Goal: Task Accomplishment & Management: Manage account settings

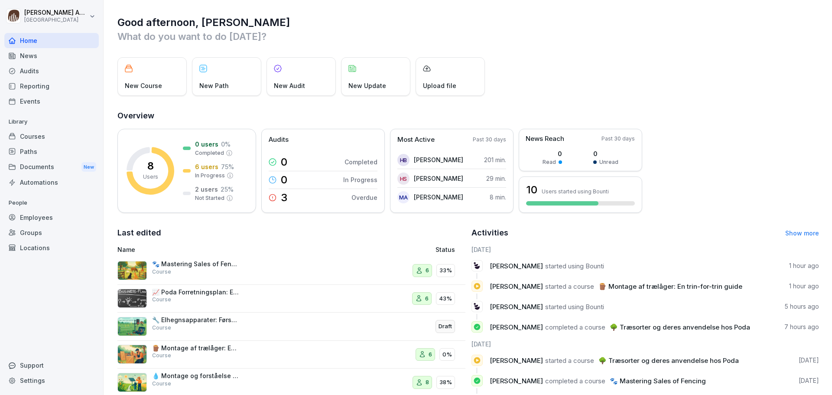
click at [38, 137] on div "Courses" at bounding box center [51, 136] width 94 height 15
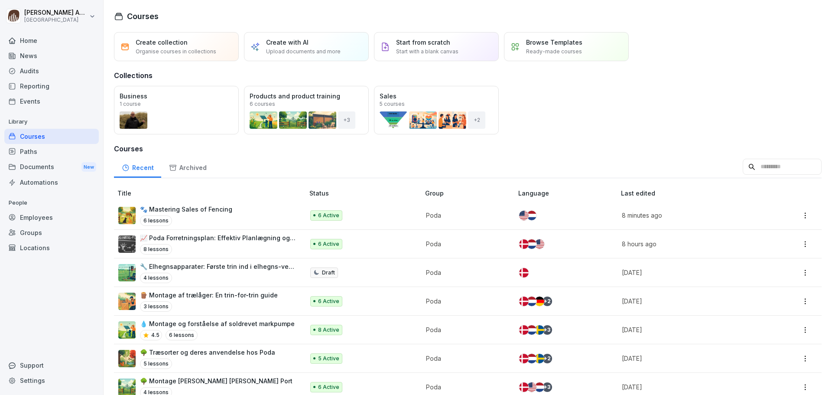
click at [0, 0] on div "Open" at bounding box center [0, 0] width 0 height 0
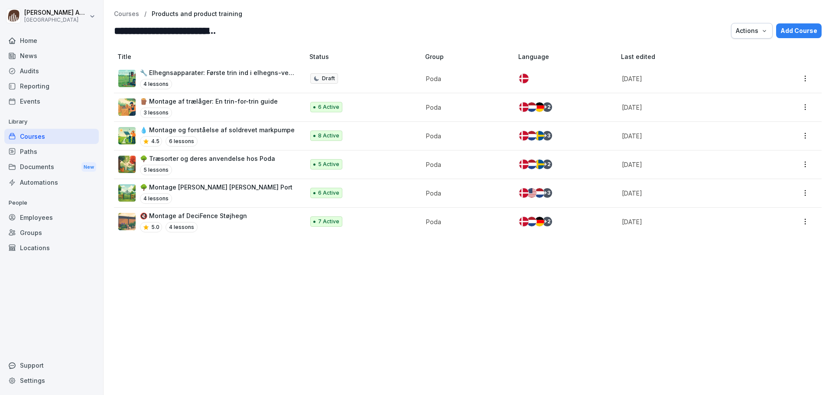
click at [222, 218] on p "🔇 Montage af DeciFence Støjhegn" at bounding box center [193, 215] width 107 height 9
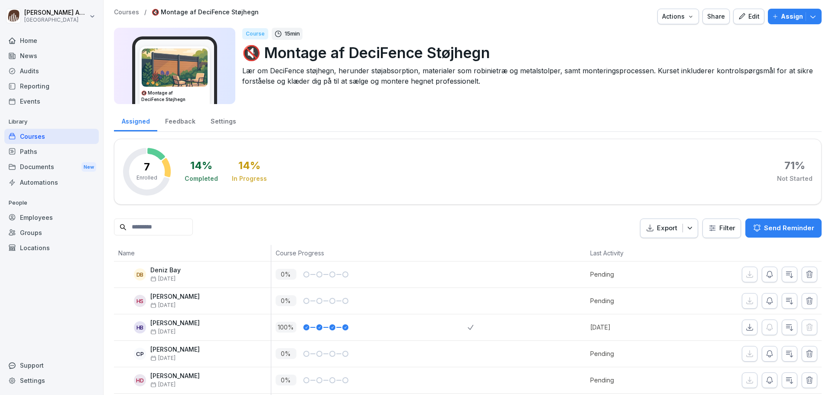
click at [809, 16] on icon "button" at bounding box center [813, 16] width 9 height 9
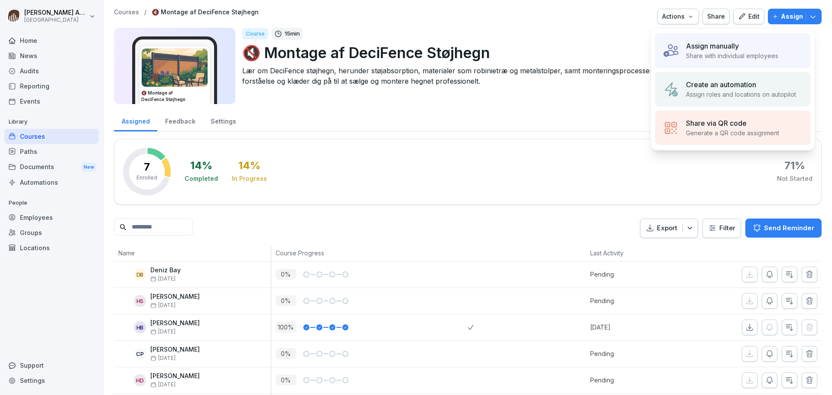
click at [739, 55] on p "Share with individual employees" at bounding box center [732, 55] width 92 height 9
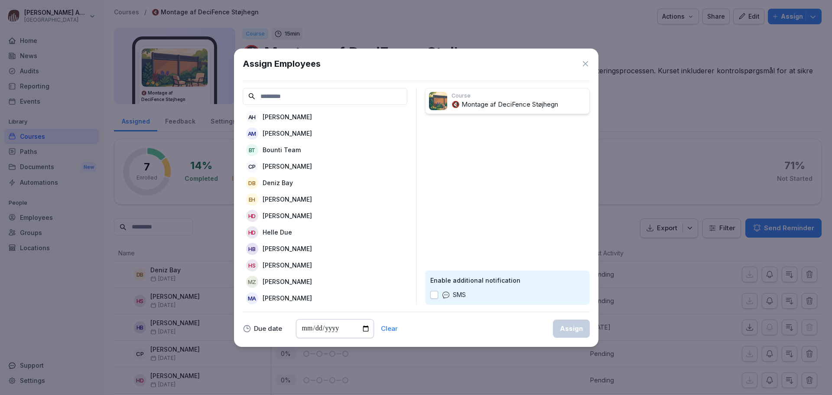
click at [292, 132] on p "[PERSON_NAME]" at bounding box center [287, 133] width 49 height 9
click at [270, 98] on input at bounding box center [325, 96] width 165 height 17
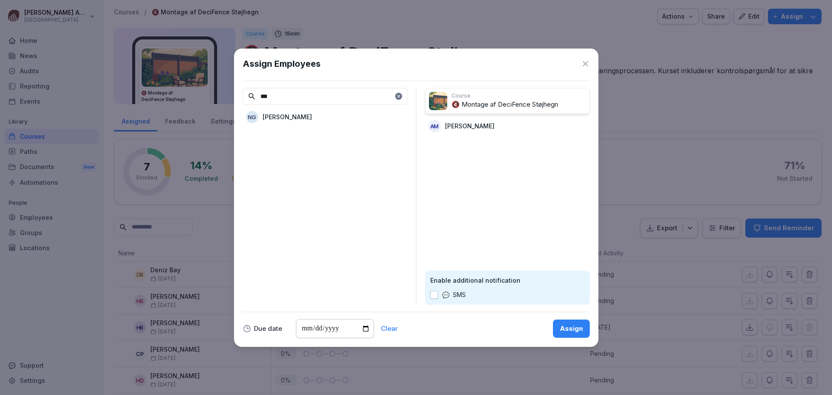
type input "***"
click at [281, 114] on p "[PERSON_NAME]" at bounding box center [287, 116] width 49 height 9
click at [353, 329] on input "date" at bounding box center [335, 328] width 78 height 19
click at [364, 328] on input "date" at bounding box center [335, 328] width 78 height 19
type input "**********"
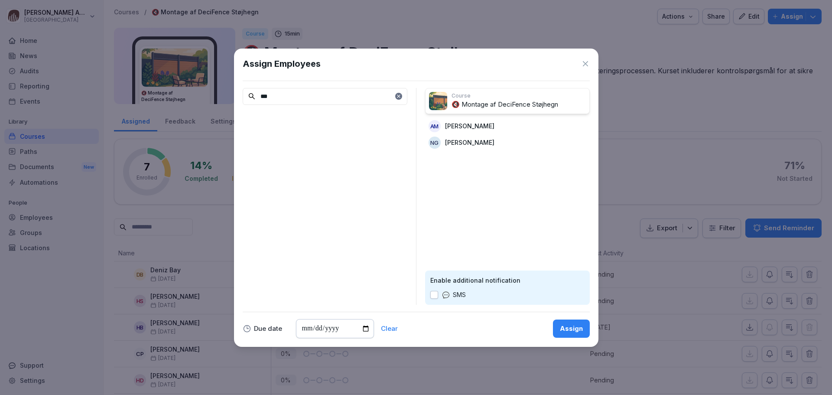
drag, startPoint x: 322, startPoint y: 96, endPoint x: 234, endPoint y: 96, distance: 88.4
click at [234, 96] on div "**********" at bounding box center [416, 198] width 364 height 298
click at [293, 116] on div "PD Peter Due" at bounding box center [325, 117] width 165 height 16
drag, startPoint x: 285, startPoint y: 94, endPoint x: 184, endPoint y: 94, distance: 101.4
click at [184, 94] on body "Morten Andreasen Poda Academy Home News Audits Reporting Events Library Courses…" at bounding box center [416, 197] width 832 height 395
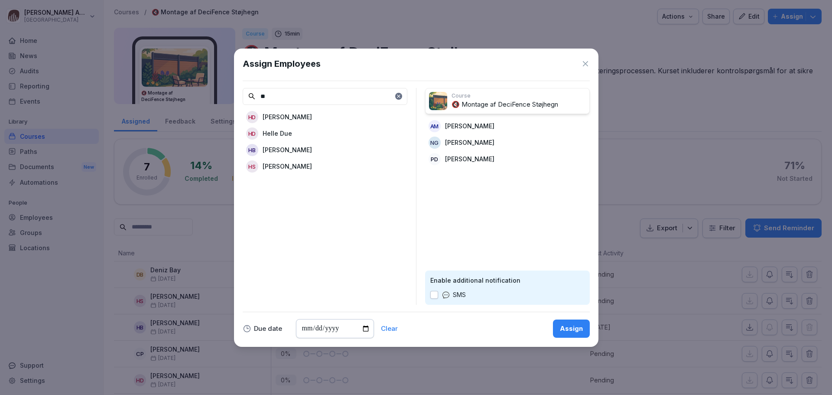
click at [290, 118] on p "[PERSON_NAME]" at bounding box center [287, 116] width 49 height 9
drag, startPoint x: 284, startPoint y: 94, endPoint x: 203, endPoint y: 94, distance: 81.5
click at [205, 94] on body "Morten Andreasen Poda Academy Home News Audits Reporting Events Library Courses…" at bounding box center [416, 197] width 832 height 395
click at [284, 117] on p "[PERSON_NAME]" at bounding box center [287, 116] width 49 height 9
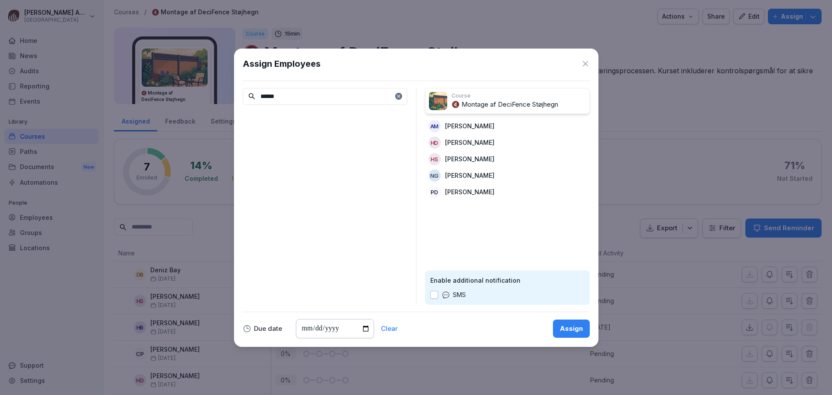
drag, startPoint x: 294, startPoint y: 96, endPoint x: 161, endPoint y: 79, distance: 134.6
click at [161, 79] on body "Morten Andreasen Poda Academy Home News Audits Reporting Events Library Courses…" at bounding box center [416, 197] width 832 height 395
type input "****"
click at [279, 118] on p "[PERSON_NAME]" at bounding box center [287, 116] width 49 height 9
click at [572, 330] on div "Assign" at bounding box center [571, 329] width 23 height 10
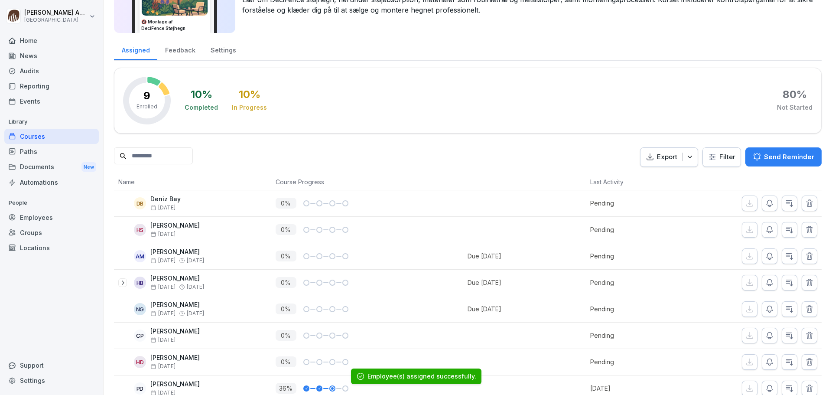
scroll to position [126, 0]
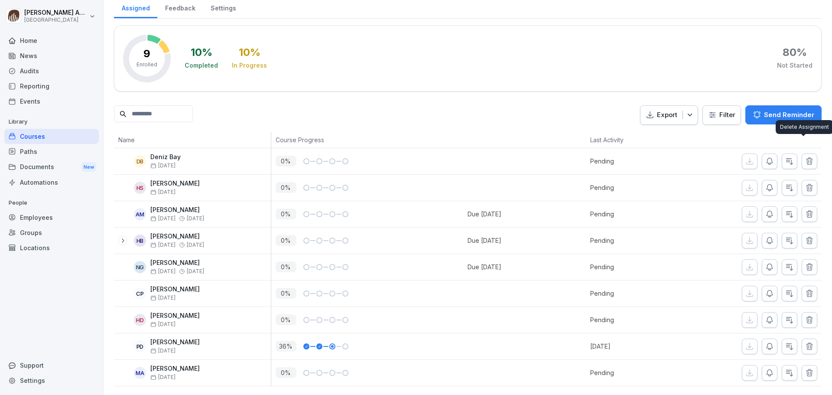
click at [802, 153] on button "button" at bounding box center [810, 161] width 16 height 16
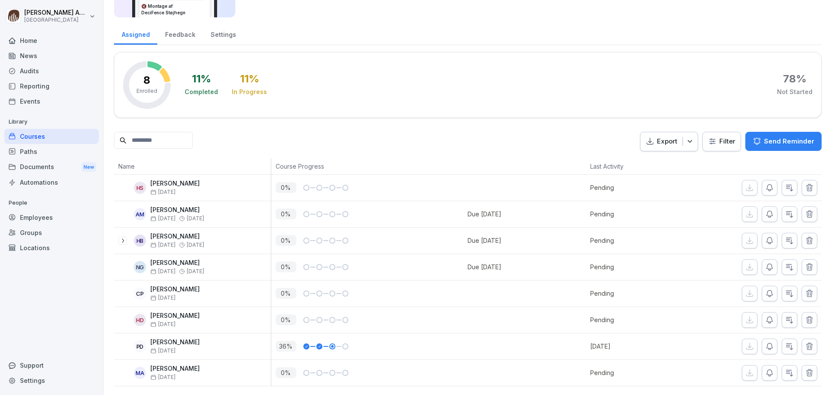
click at [766, 183] on icon "button" at bounding box center [769, 187] width 9 height 9
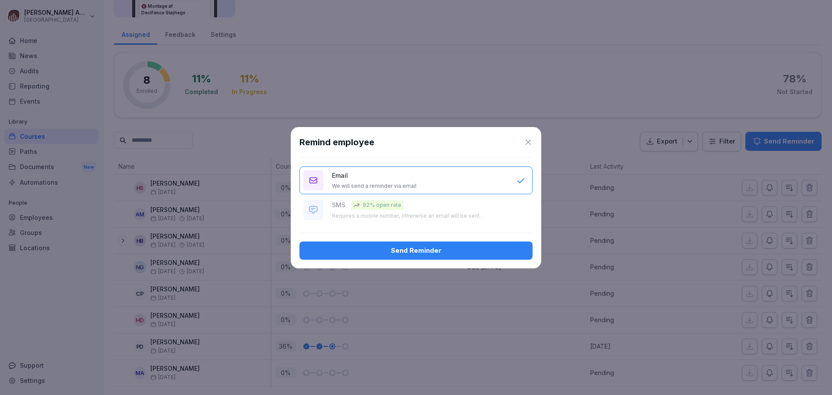
click at [528, 140] on icon at bounding box center [528, 142] width 9 height 9
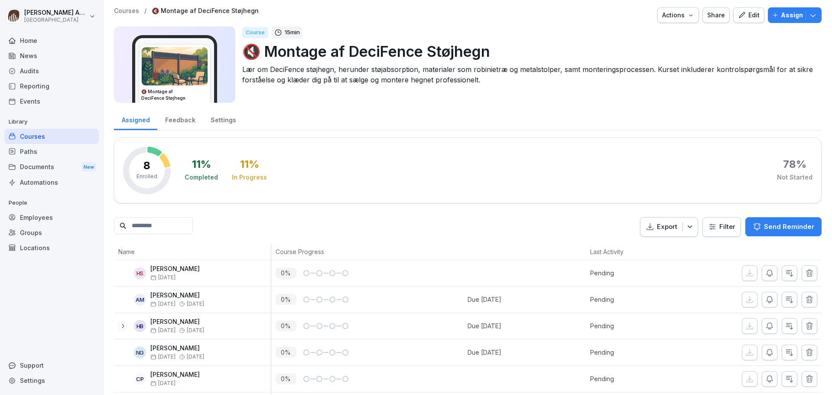
scroll to position [0, 0]
